Goal: Task Accomplishment & Management: Complete application form

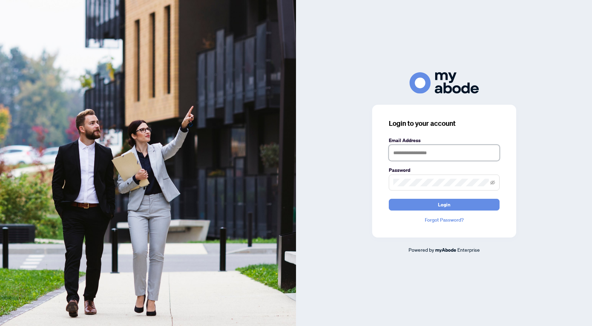
click at [430, 151] on input "text" at bounding box center [444, 153] width 111 height 16
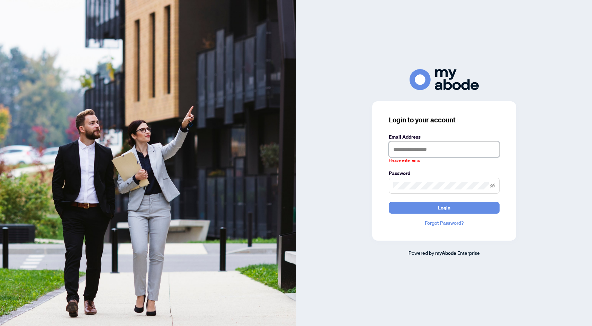
type input "**********"
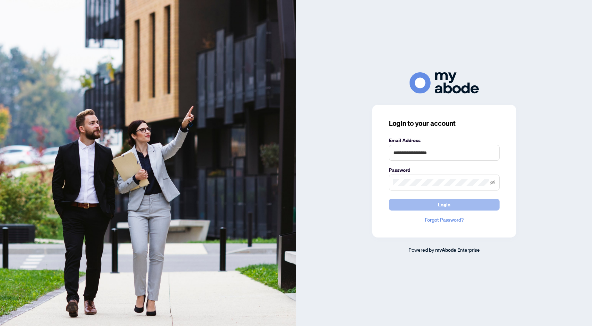
click at [426, 210] on button "Login" at bounding box center [444, 205] width 111 height 12
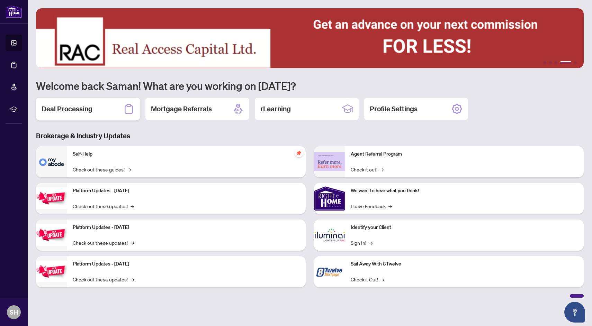
click at [89, 107] on h2 "Deal Processing" at bounding box center [67, 109] width 51 height 10
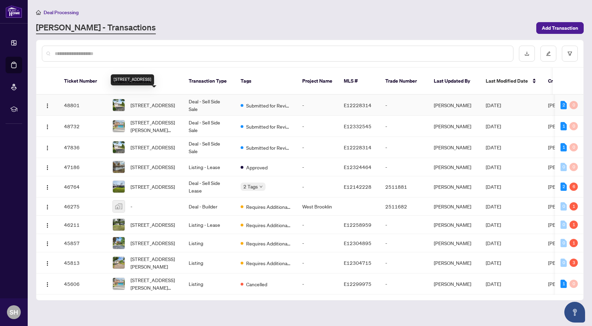
click at [145, 102] on span "[STREET_ADDRESS]" at bounding box center [152, 105] width 44 height 8
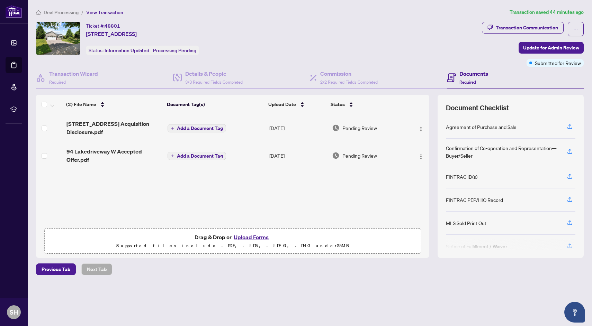
click at [245, 237] on button "Upload Forms" at bounding box center [251, 237] width 39 height 9
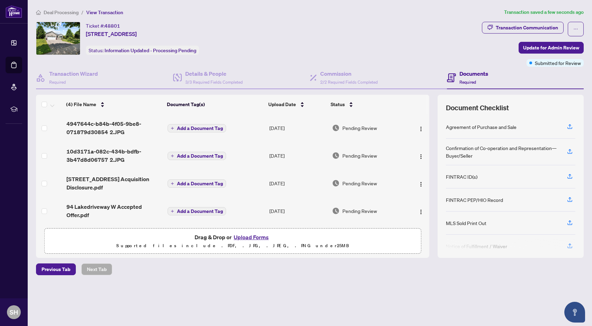
click at [183, 154] on span "Add a Document Tag" at bounding box center [200, 156] width 46 height 5
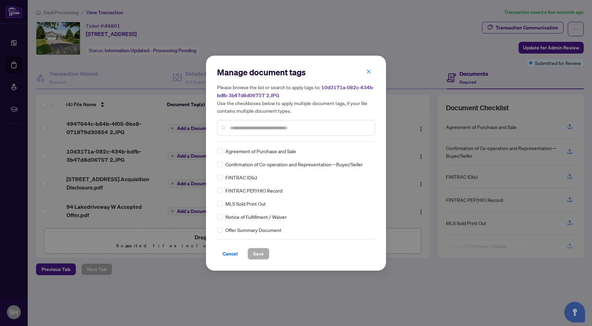
click at [251, 139] on div "Manage document tags Please browse the list or search to apply tags to: 10d3171…" at bounding box center [296, 104] width 158 height 75
click at [248, 128] on input "text" at bounding box center [299, 128] width 139 height 8
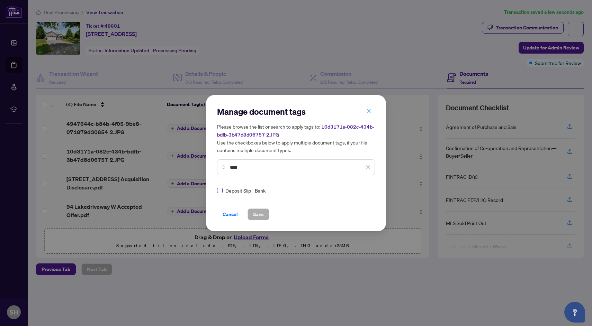
type input "****"
click at [263, 211] on span "Save" at bounding box center [258, 214] width 11 height 11
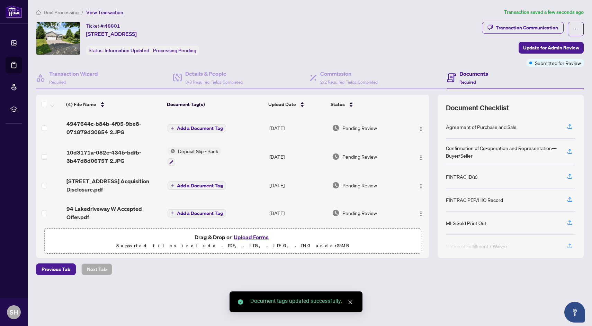
click at [194, 128] on span "Add a Document Tag" at bounding box center [200, 128] width 46 height 5
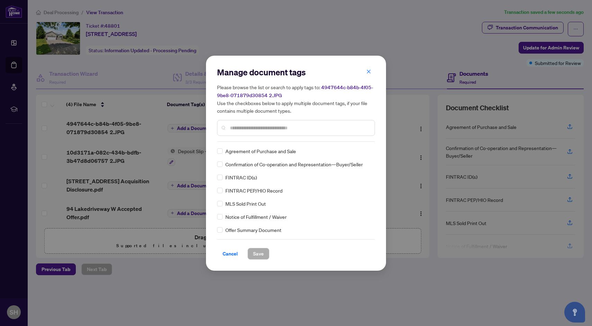
click at [261, 132] on div at bounding box center [296, 128] width 158 height 16
click at [257, 126] on input "text" at bounding box center [299, 128] width 139 height 8
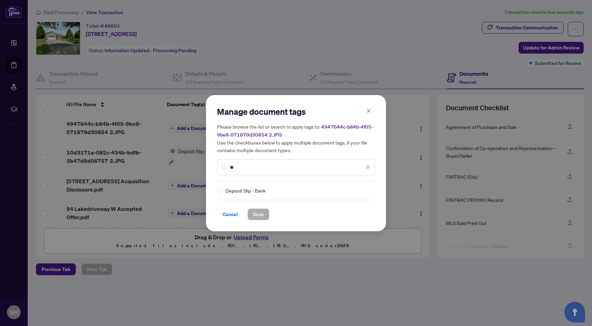
type input "*"
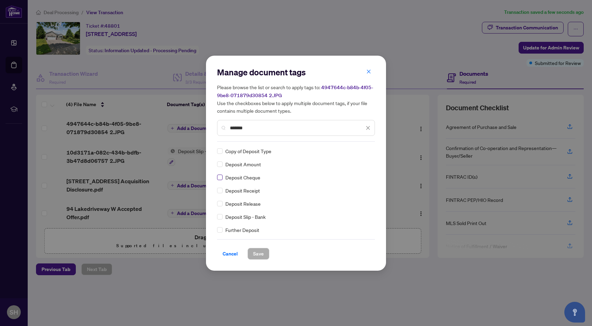
type input "*******"
click at [258, 255] on span "Save" at bounding box center [258, 254] width 11 height 11
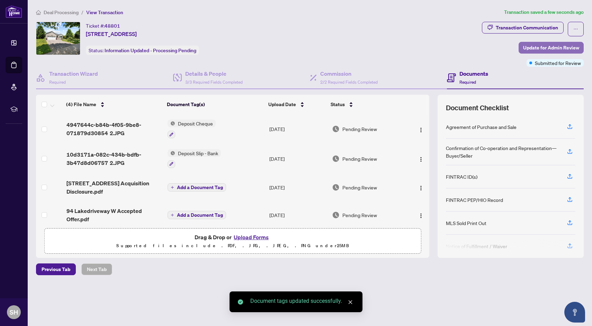
click at [554, 45] on span "Update for Admin Review" at bounding box center [551, 47] width 56 height 11
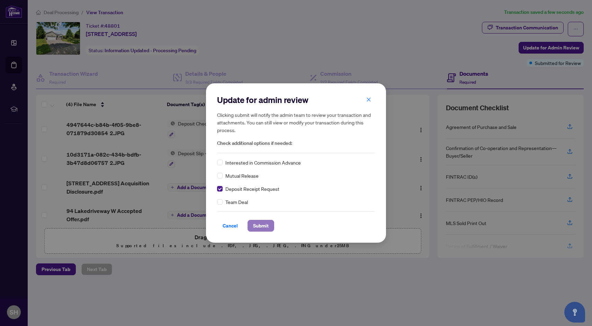
click at [264, 224] on span "Submit" at bounding box center [261, 225] width 16 height 11
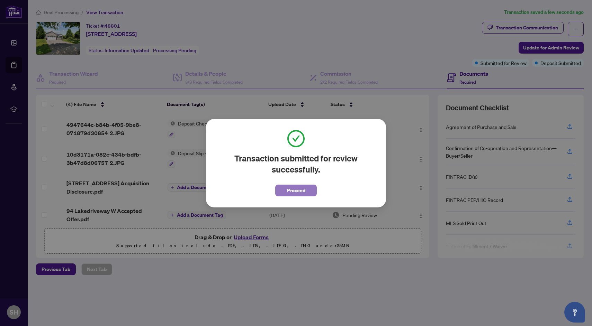
click at [301, 190] on span "Proceed" at bounding box center [296, 190] width 18 height 11
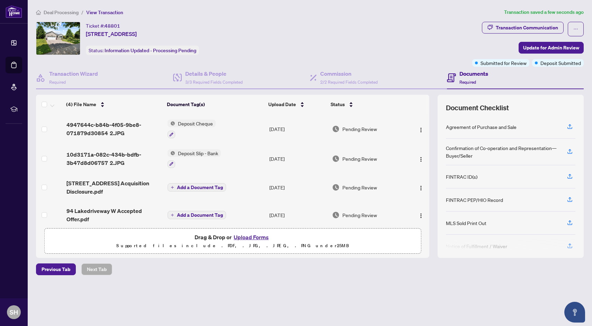
click at [54, 11] on span "Deal Processing" at bounding box center [61, 12] width 35 height 6
